Goal: Transaction & Acquisition: Purchase product/service

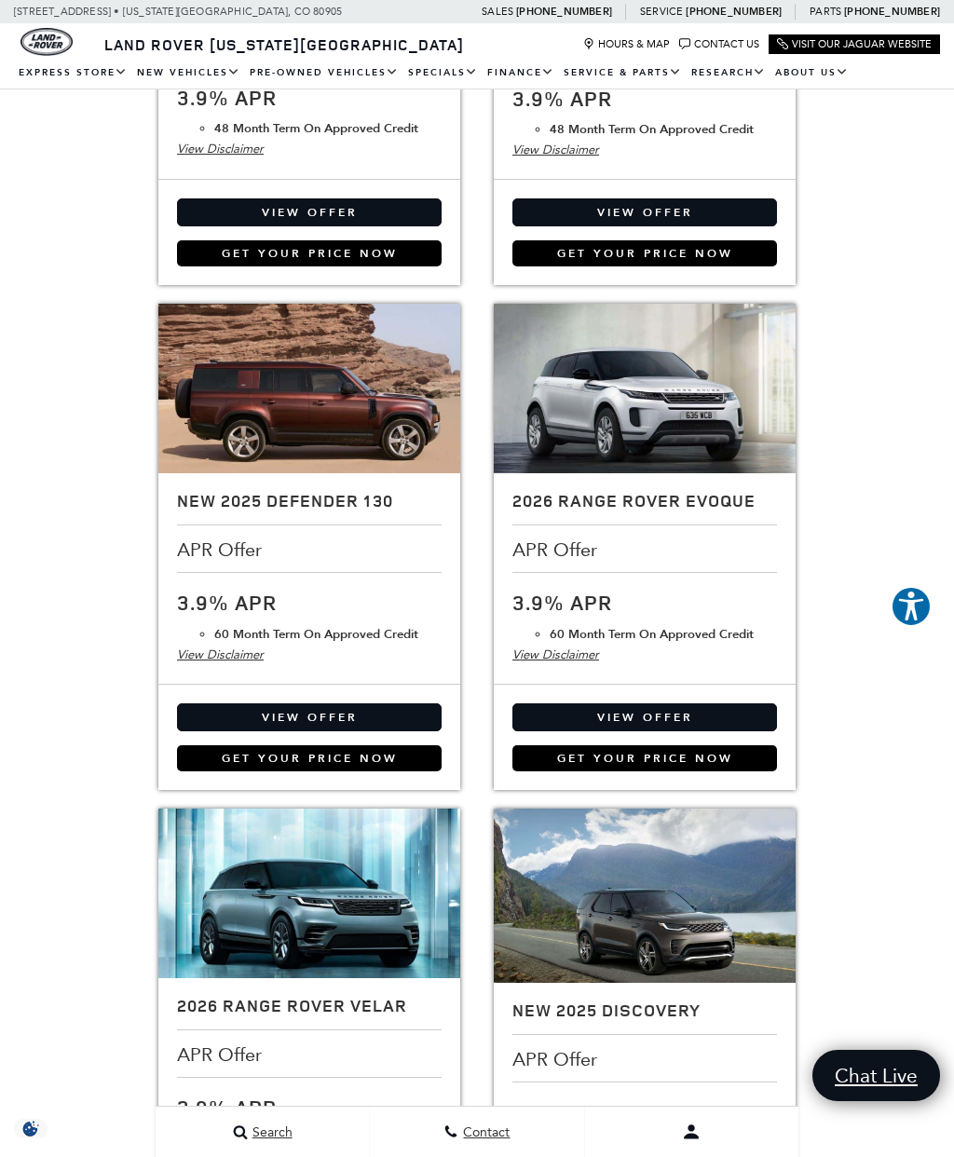
scroll to position [1502, 0]
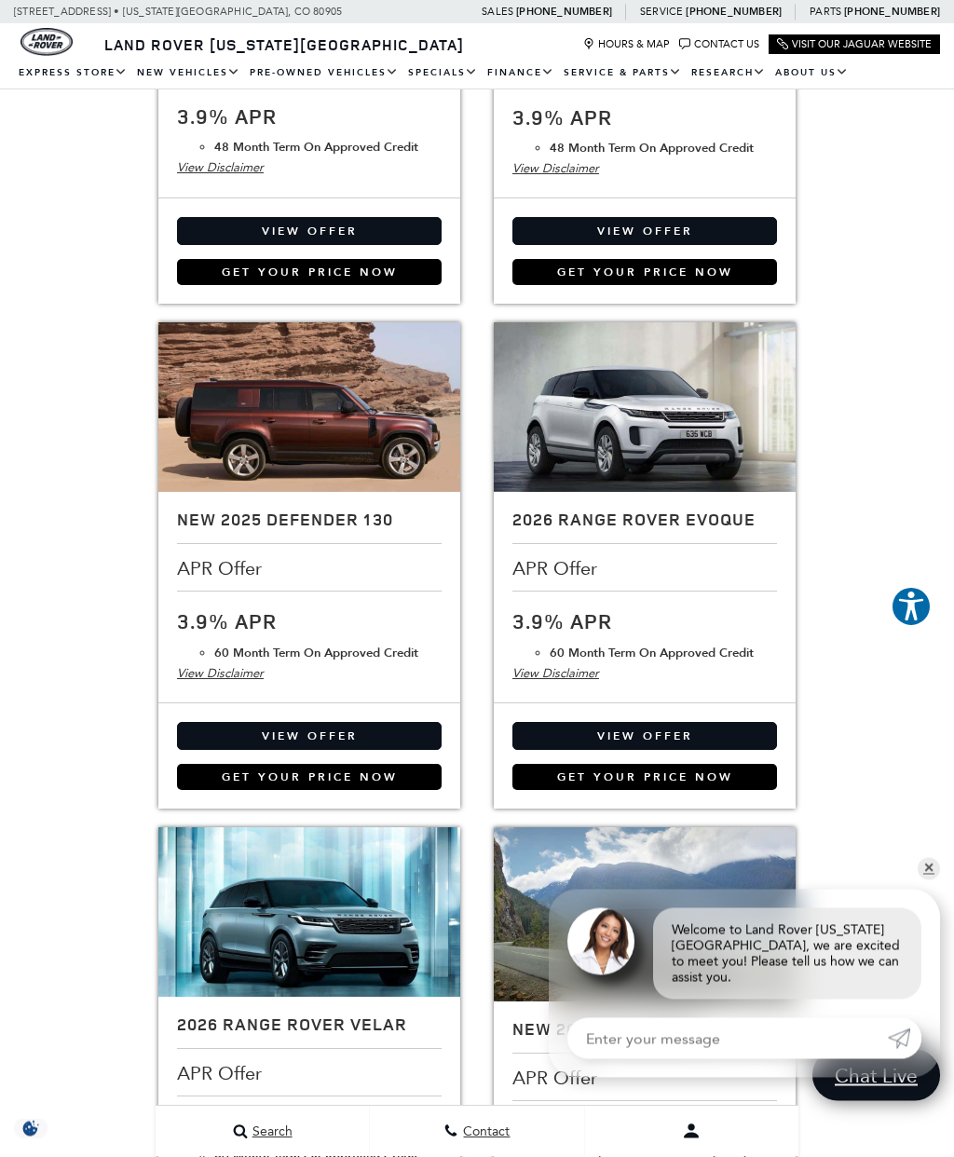
click at [933, 876] on link "✕" at bounding box center [929, 869] width 22 height 22
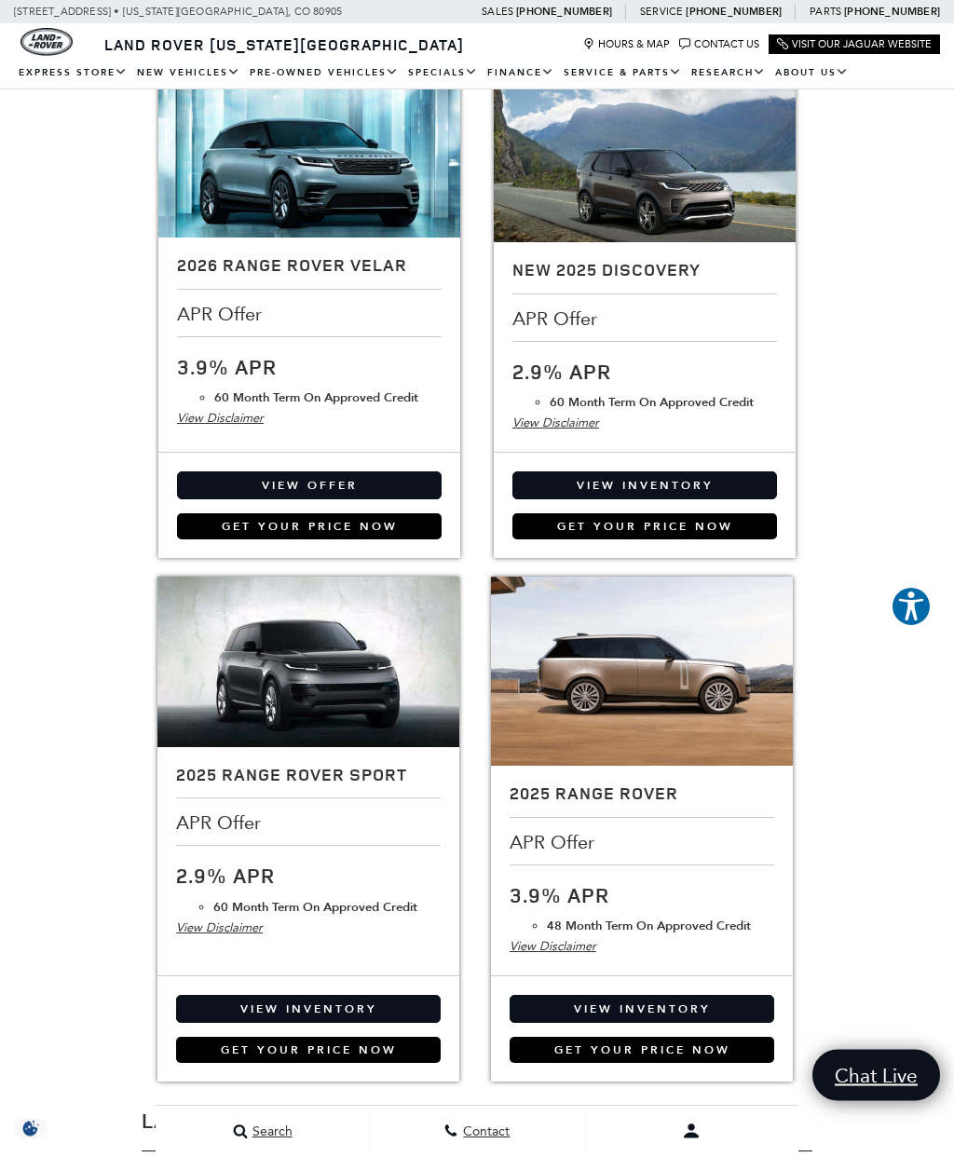
scroll to position [2262, 0]
click at [660, 684] on img at bounding box center [642, 671] width 302 height 189
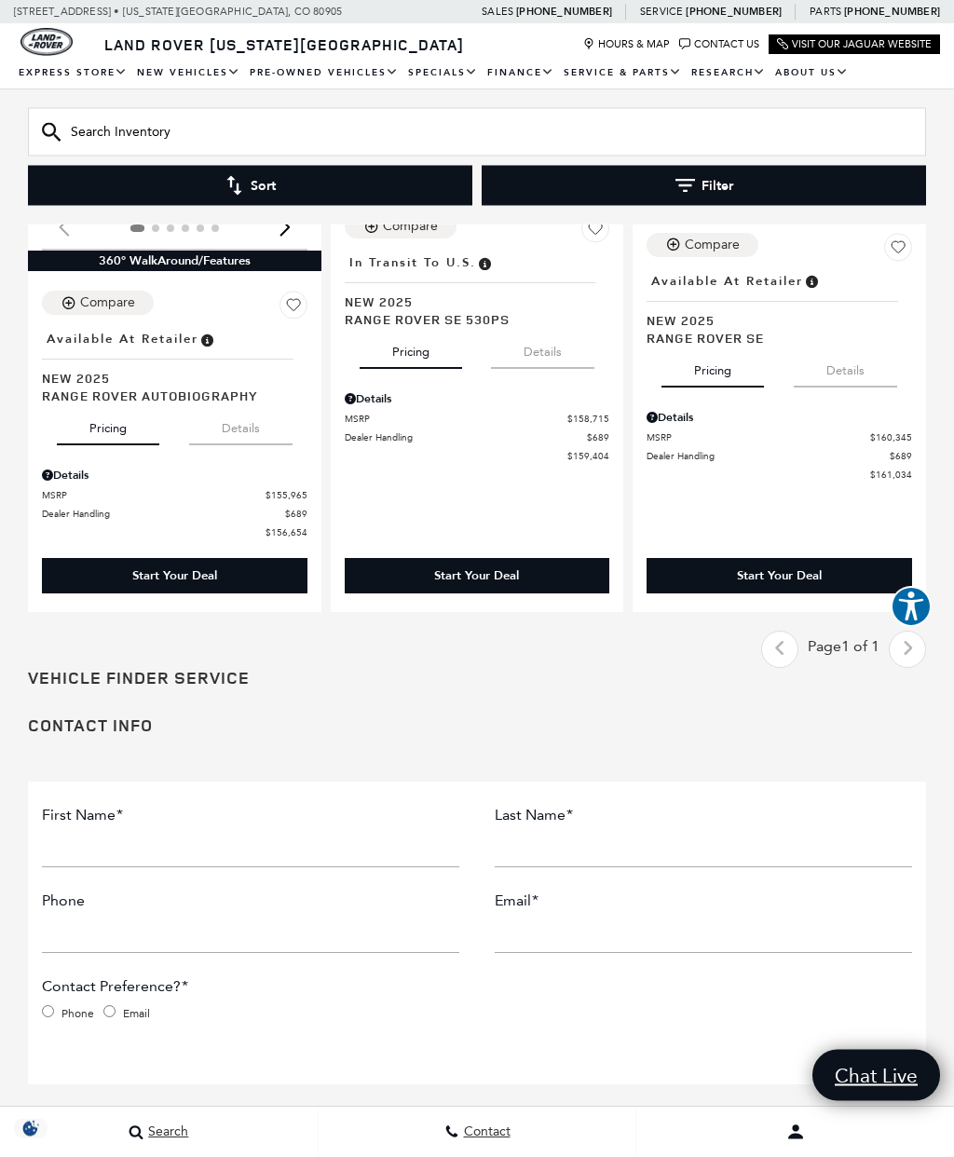
scroll to position [3349, 0]
